Goal: Task Accomplishment & Management: Manage account settings

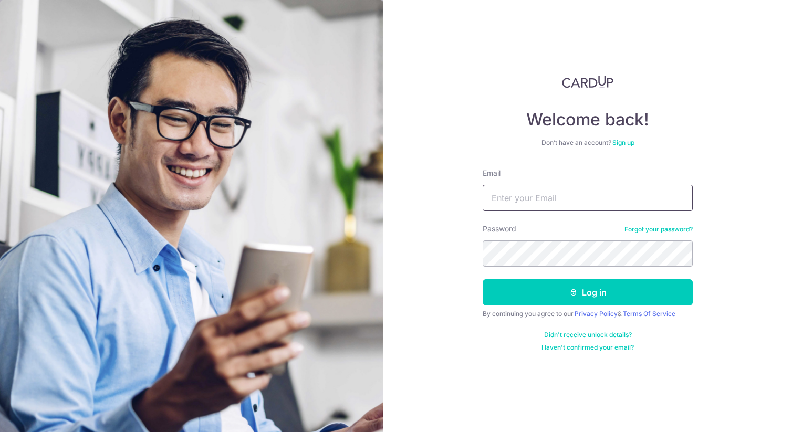
click at [547, 206] on input "Email" at bounding box center [588, 198] width 210 height 26
type input "[PERSON_NAME][EMAIL_ADDRESS][DOMAIN_NAME]"
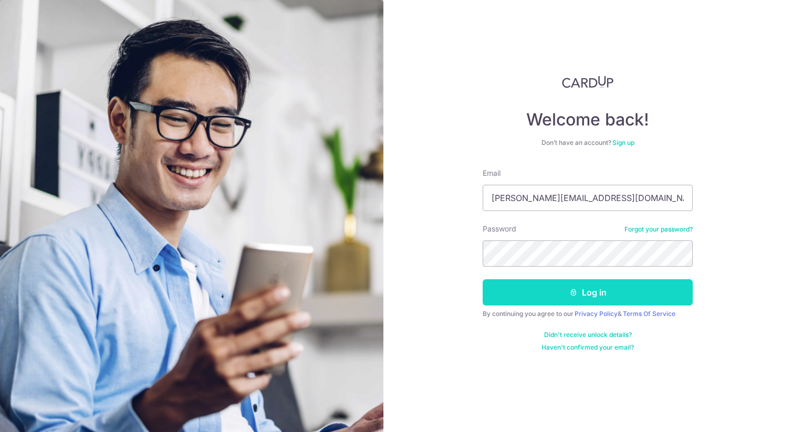
click at [600, 297] on button "Log in" at bounding box center [588, 293] width 210 height 26
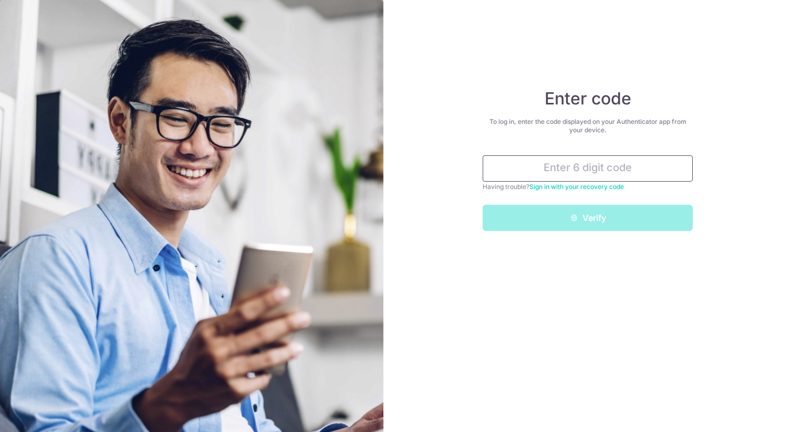
click at [592, 173] on input "text" at bounding box center [588, 169] width 210 height 26
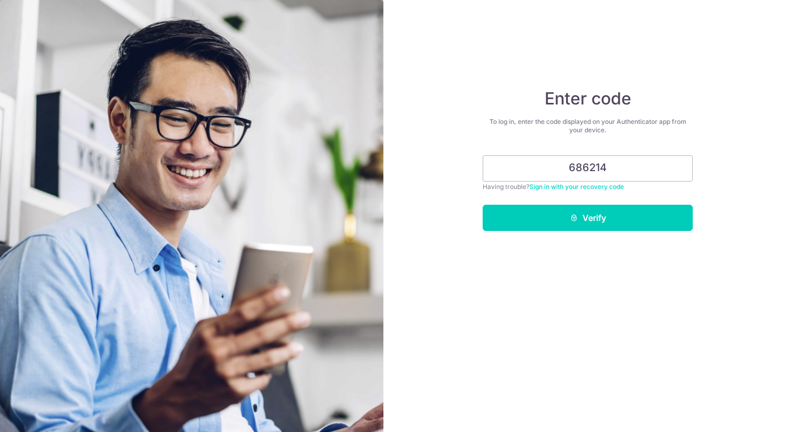
type input "686214"
click at [629, 233] on div "Enter code To log in, enter the code displayed on your Authenticator app from y…" at bounding box center [588, 216] width 409 height 432
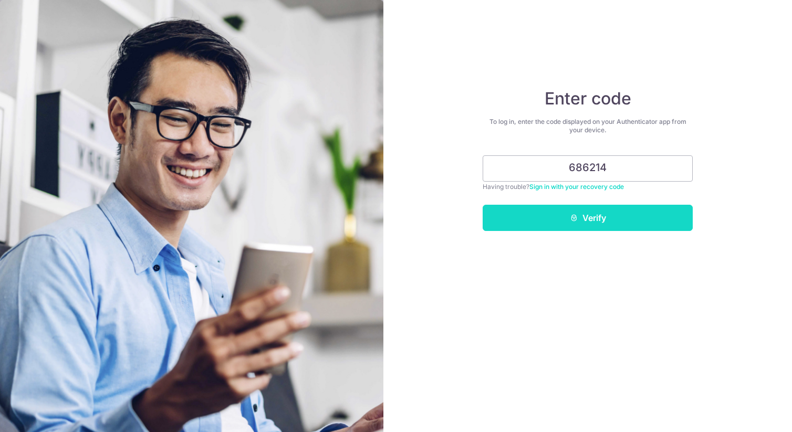
click at [611, 220] on button "Verify" at bounding box center [588, 218] width 210 height 26
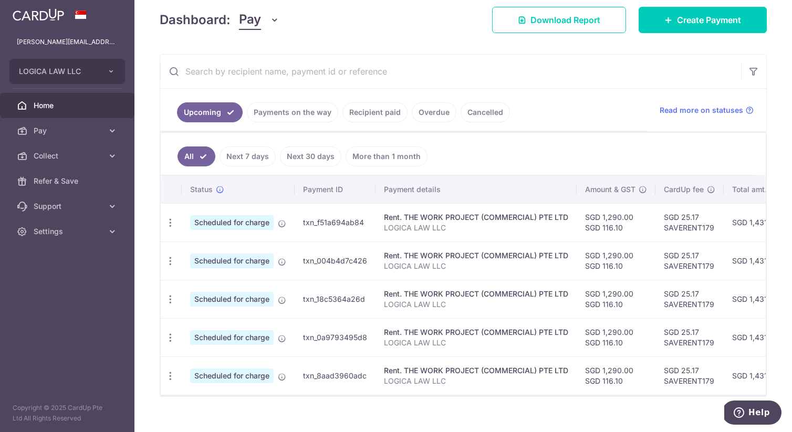
scroll to position [152, 0]
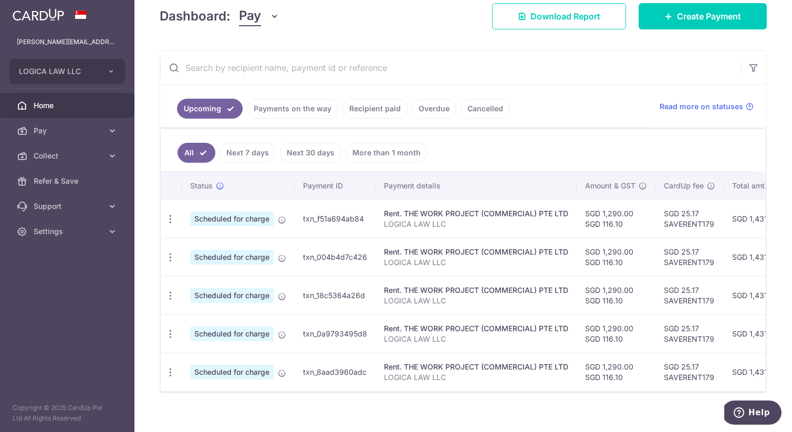
click at [371, 113] on link "Recipient paid" at bounding box center [375, 109] width 65 height 20
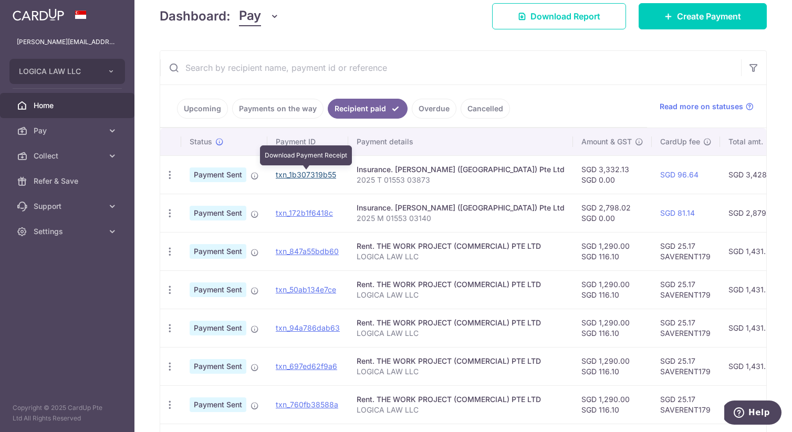
click at [290, 175] on link "txn_1b307319b55" at bounding box center [306, 174] width 60 height 9
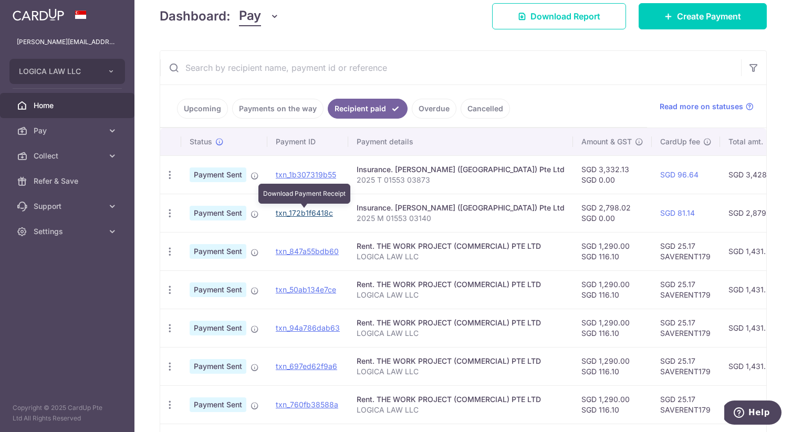
click at [298, 215] on link "txn_172b1f6418c" at bounding box center [304, 213] width 57 height 9
